Goal: Navigation & Orientation: Go to known website

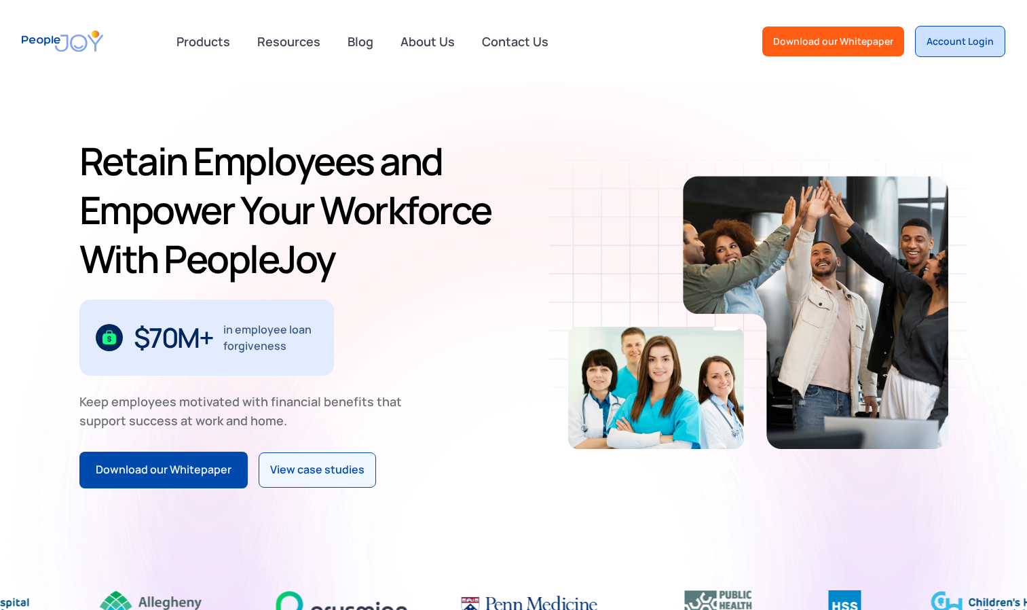
click at [961, 48] on link "Account Login" at bounding box center [960, 41] width 90 height 31
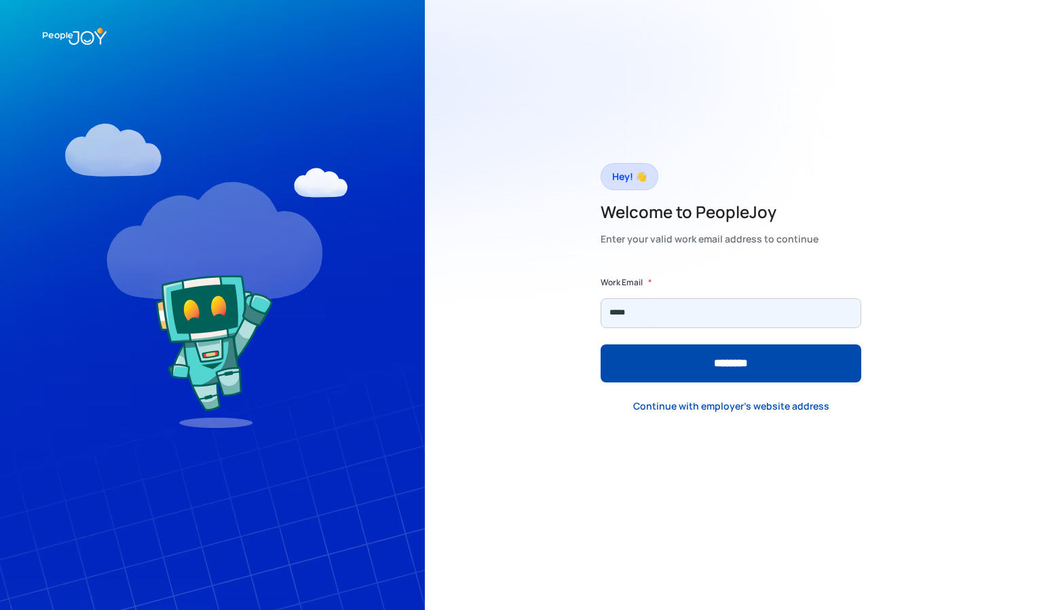
type input "**********"
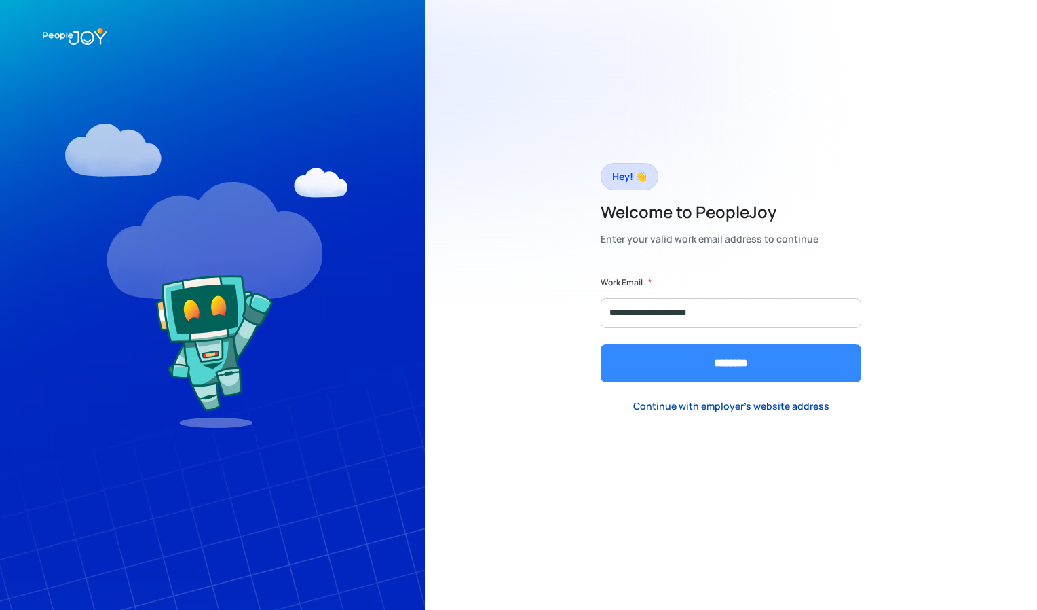
click at [682, 356] on input "********" at bounding box center [731, 363] width 261 height 38
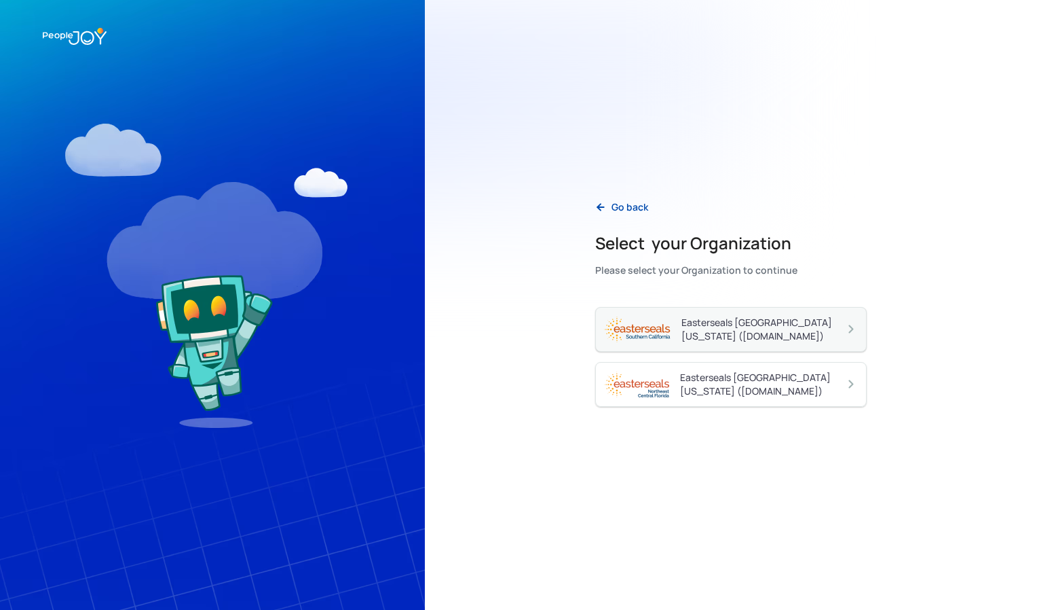
click at [668, 334] on img at bounding box center [637, 329] width 67 height 26
